Goal: Check status: Check status

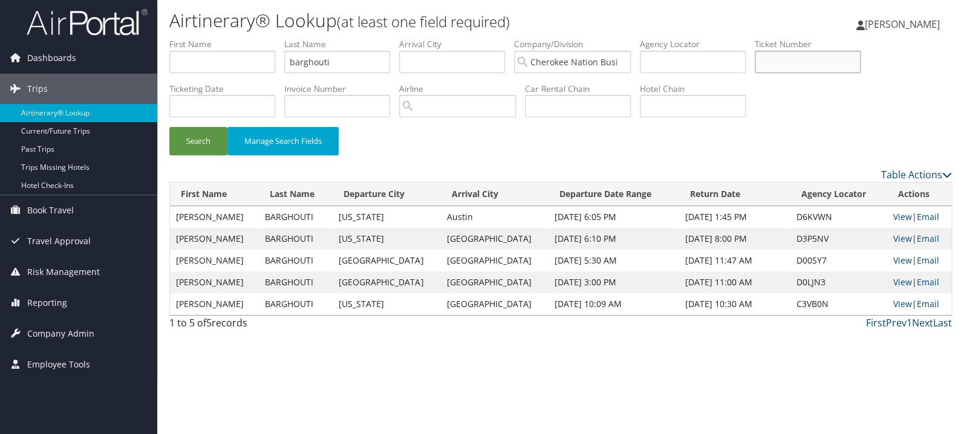
click at [824, 62] on input "text" at bounding box center [808, 62] width 106 height 22
paste input "0067310811800"
type input "0067310811800"
drag, startPoint x: 363, startPoint y: 67, endPoint x: 149, endPoint y: 80, distance: 215.1
click at [284, 73] on input "barghouti" at bounding box center [337, 62] width 106 height 22
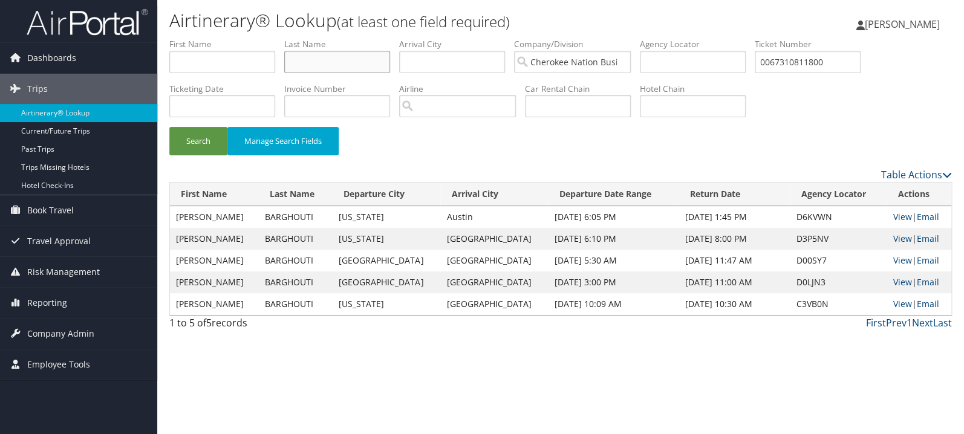
click at [169, 127] on button "Search" at bounding box center [198, 141] width 58 height 28
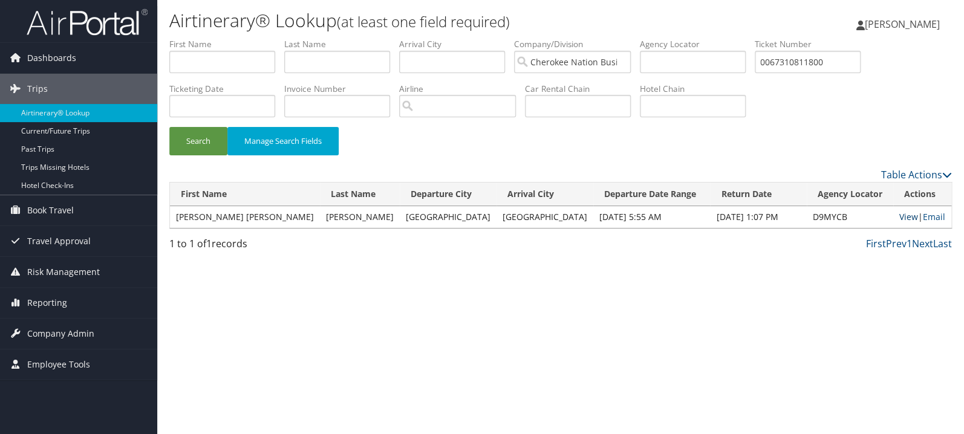
click at [899, 218] on link "View" at bounding box center [908, 216] width 19 height 11
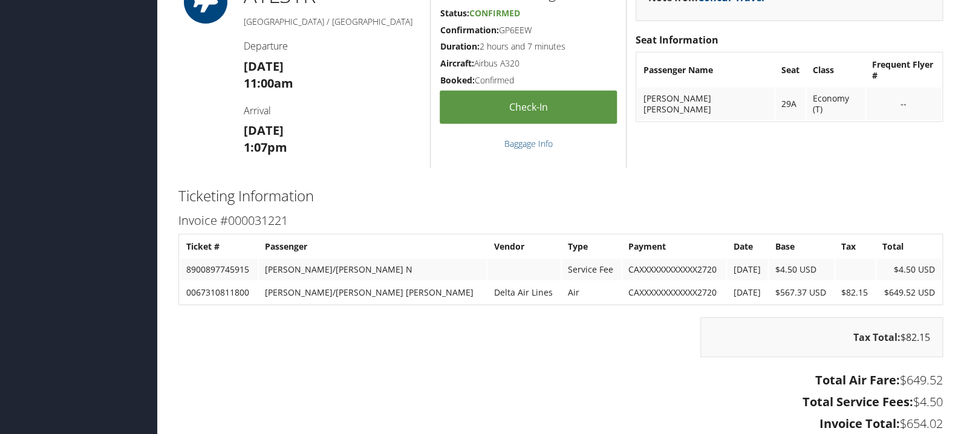
scroll to position [1410, 0]
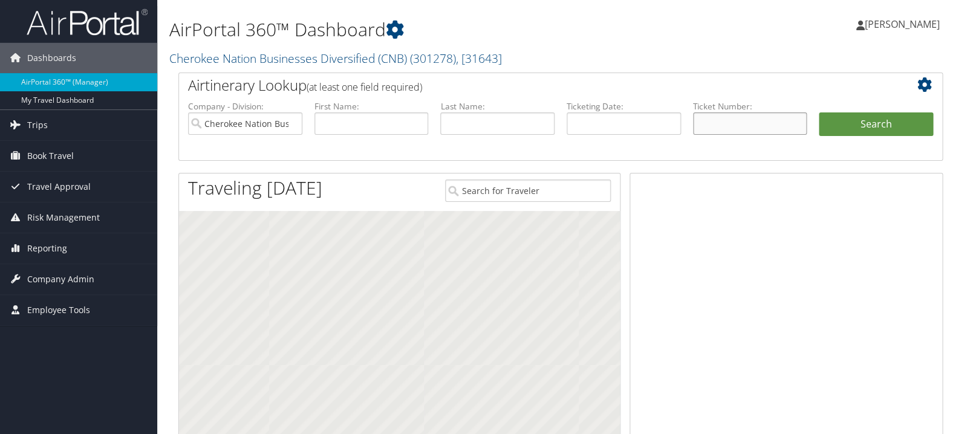
click at [743, 122] on input "text" at bounding box center [750, 123] width 114 height 22
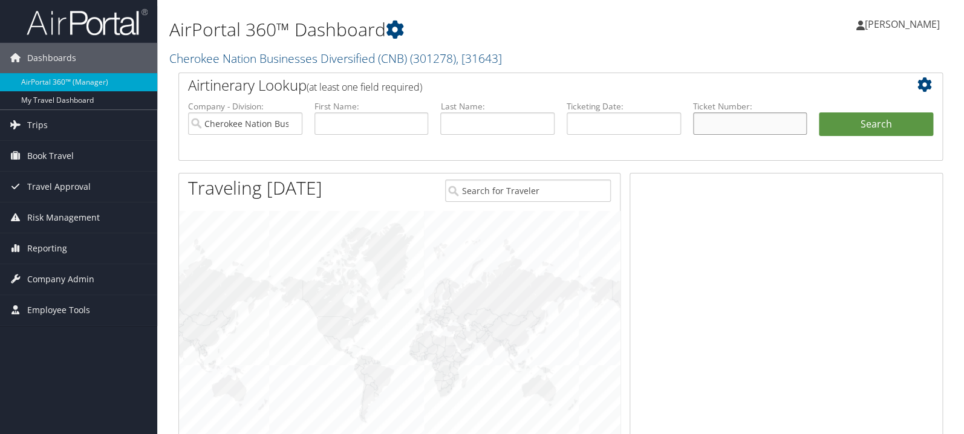
paste input "5267310432040"
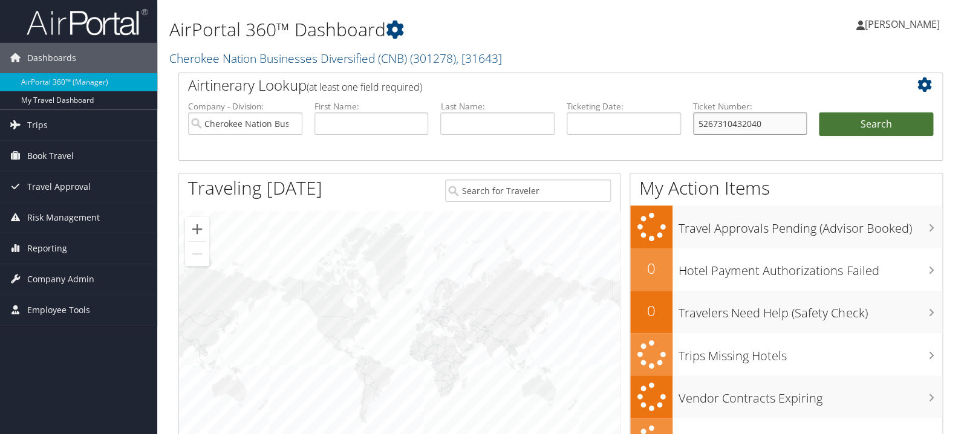
type input "5267310432040"
click at [846, 124] on button "Search" at bounding box center [876, 124] width 114 height 24
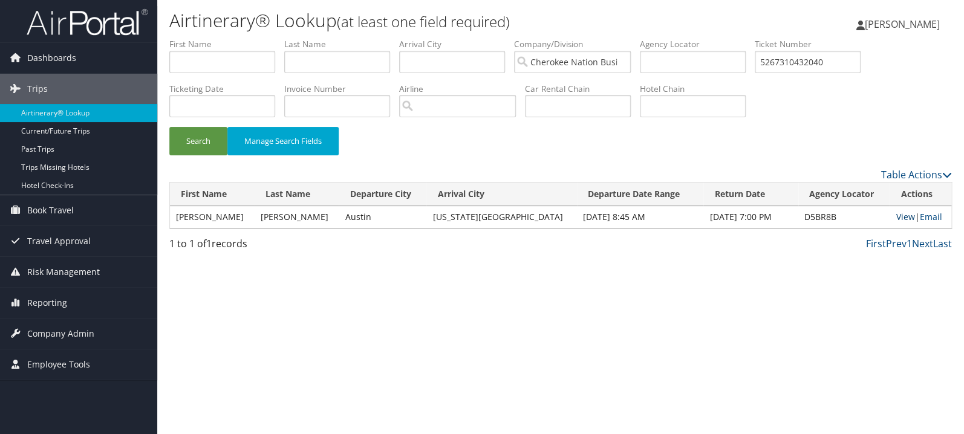
click at [896, 218] on link "View" at bounding box center [905, 216] width 19 height 11
click at [355, 65] on input "text" at bounding box center [337, 62] width 106 height 22
paste input "Muzyka"
type input "Muzyka"
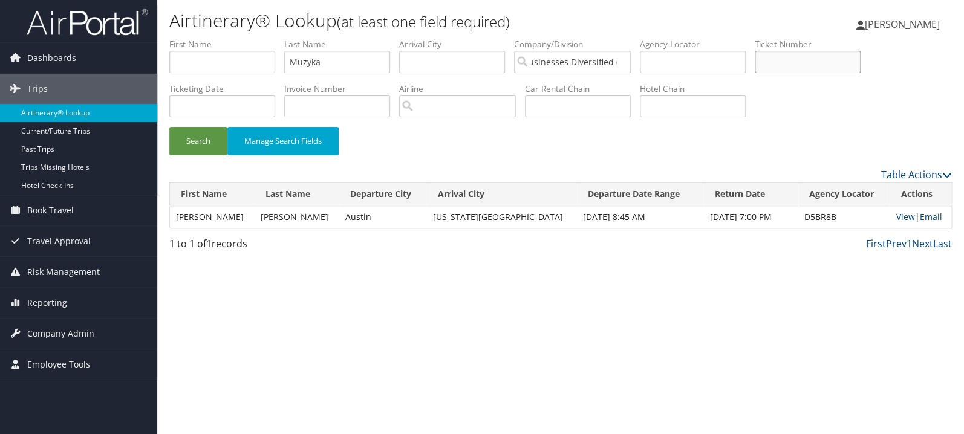
click at [169, 127] on button "Search" at bounding box center [198, 141] width 58 height 28
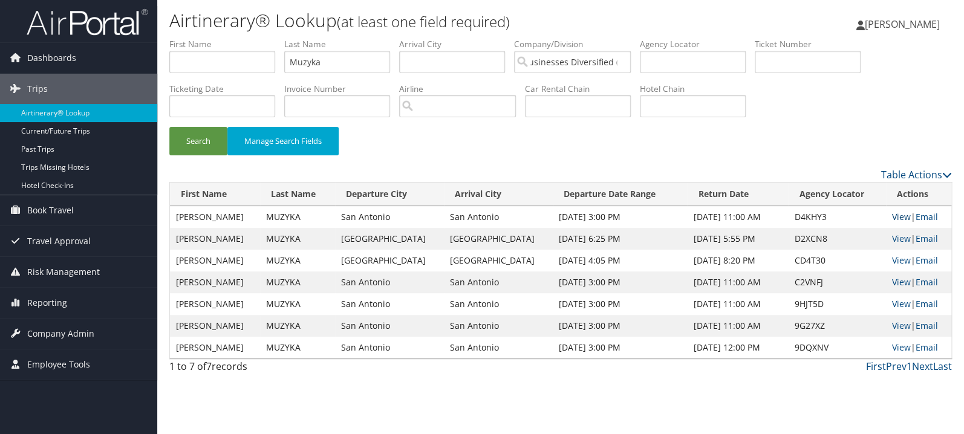
click at [895, 217] on link "View" at bounding box center [901, 216] width 19 height 11
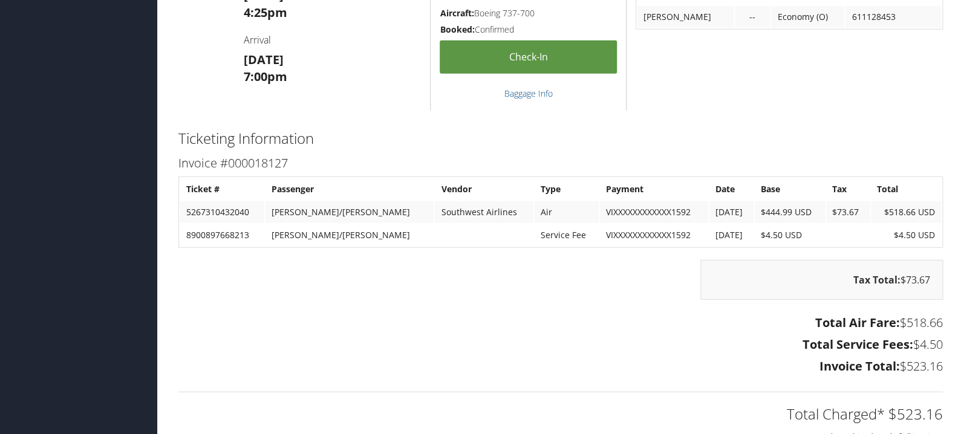
scroll to position [1410, 0]
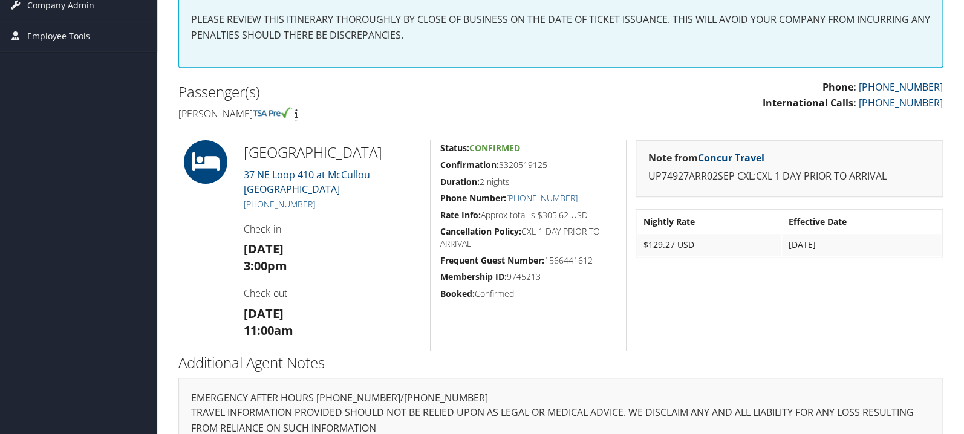
scroll to position [256, 0]
